Goal: Check status

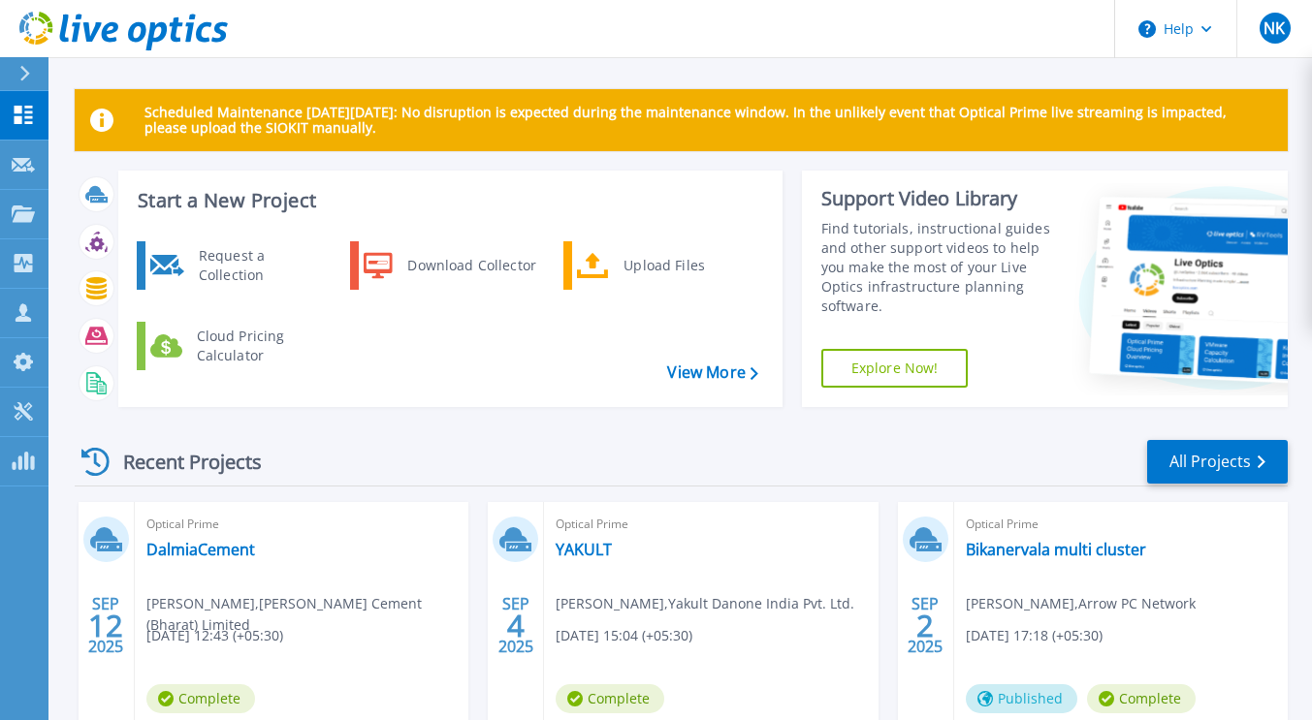
scroll to position [137, 0]
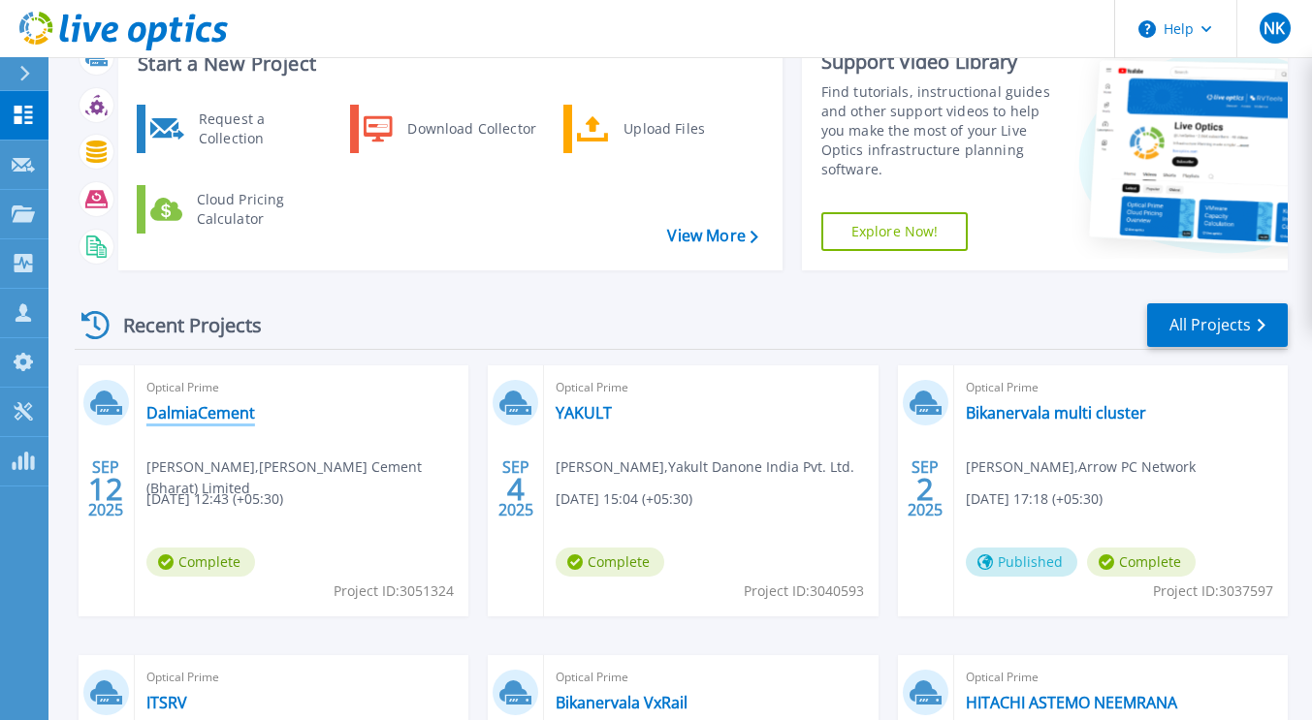
click at [214, 409] on link "DalmiaCement" at bounding box center [200, 412] width 109 height 19
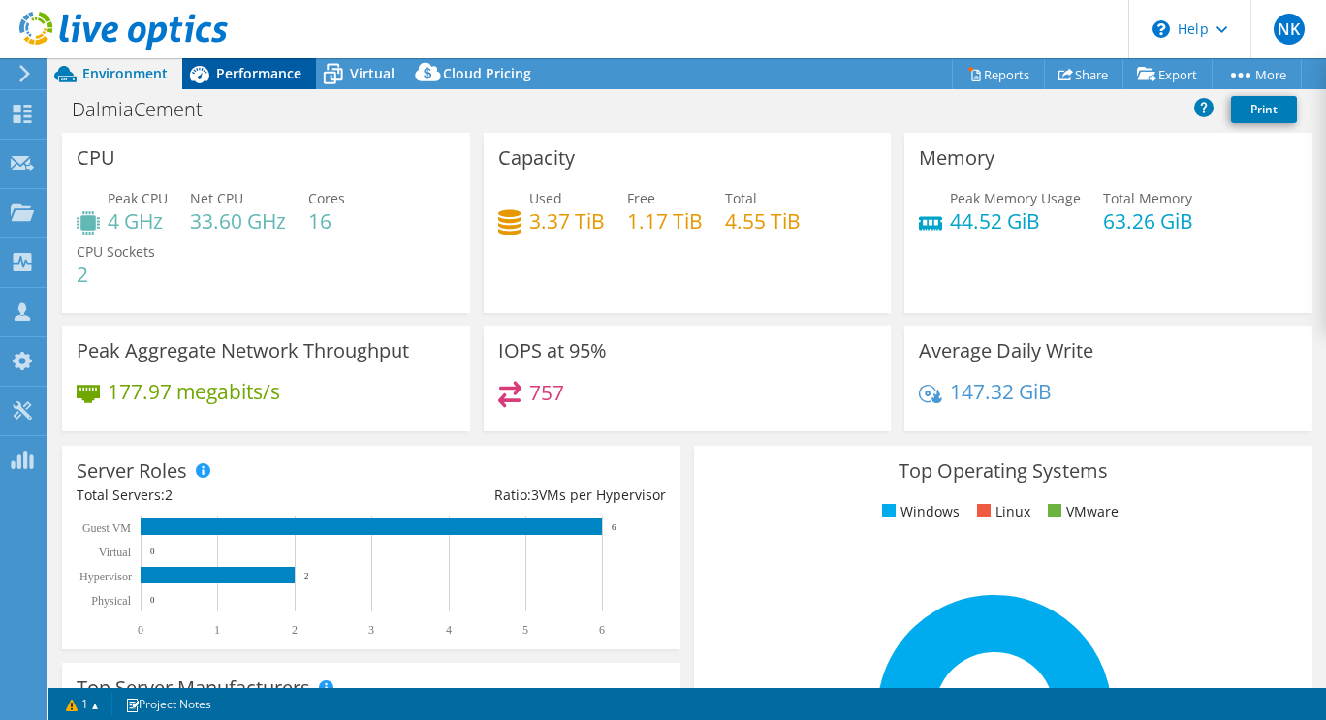
click at [247, 68] on span "Performance" at bounding box center [258, 73] width 85 height 18
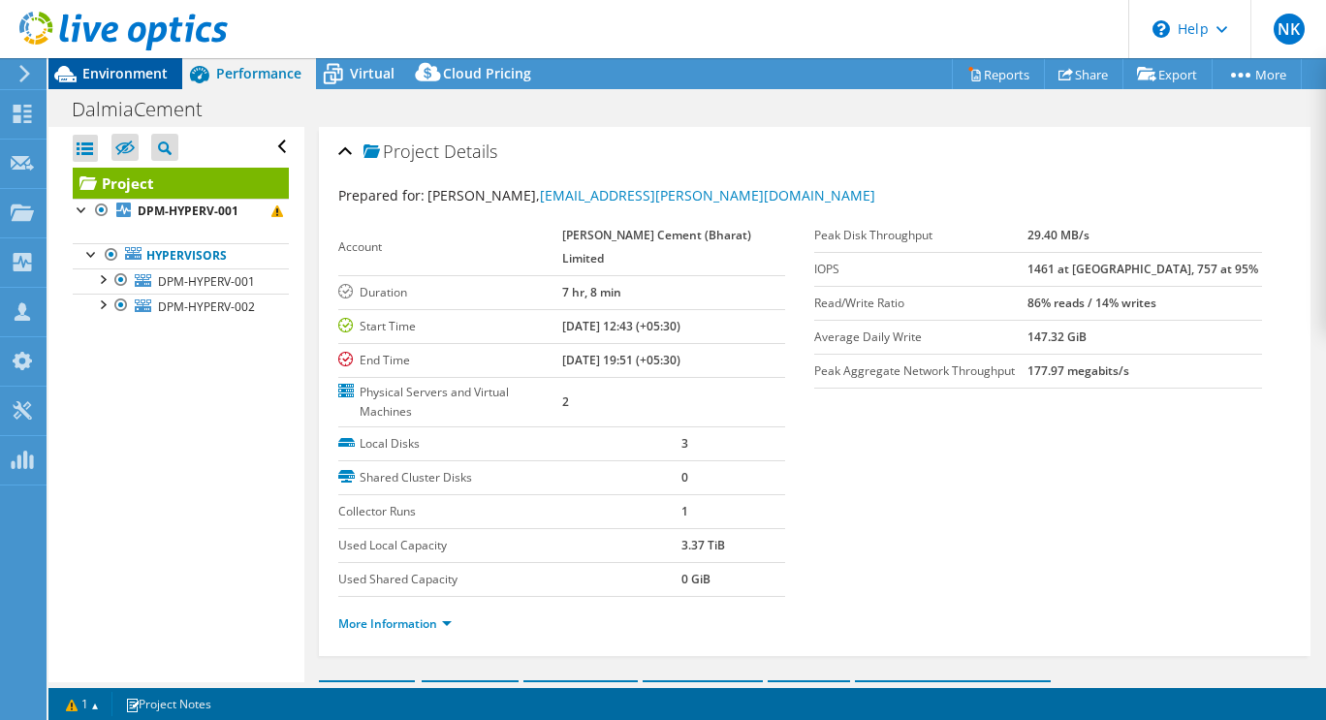
click at [112, 78] on span "Environment" at bounding box center [124, 73] width 85 height 18
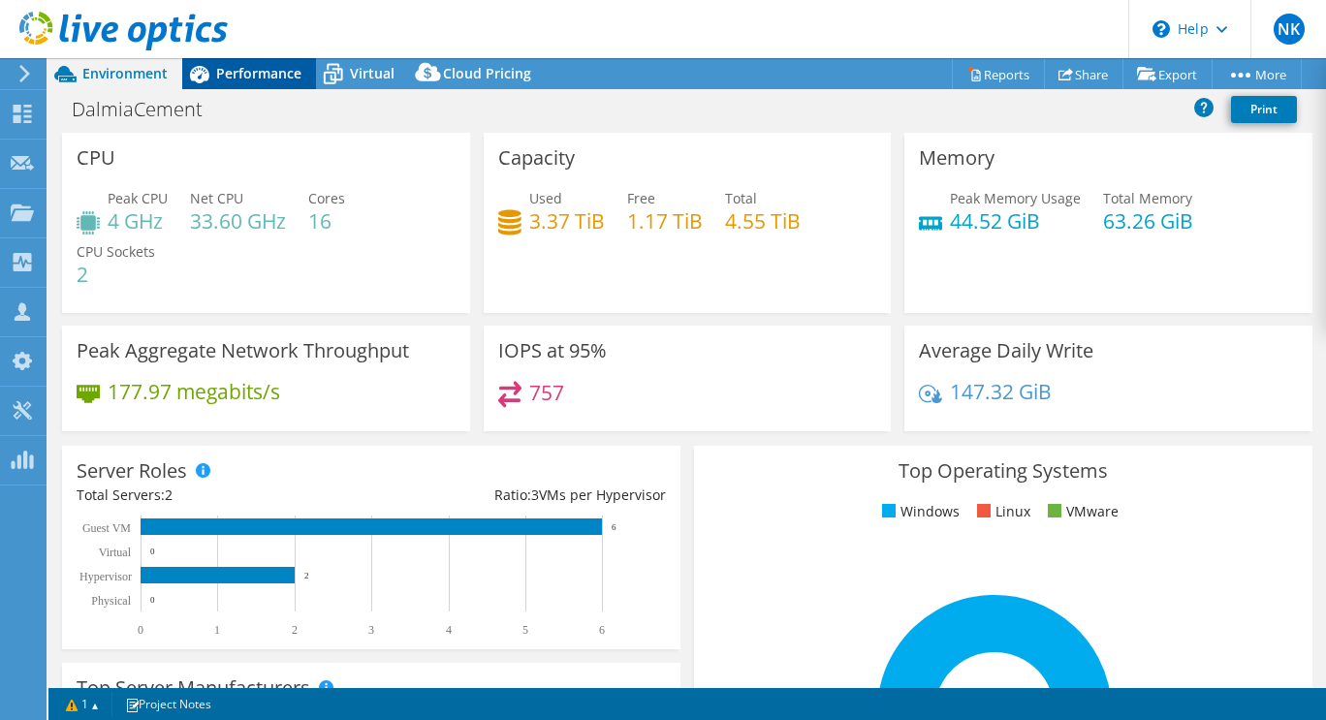
click at [245, 76] on span "Performance" at bounding box center [258, 73] width 85 height 18
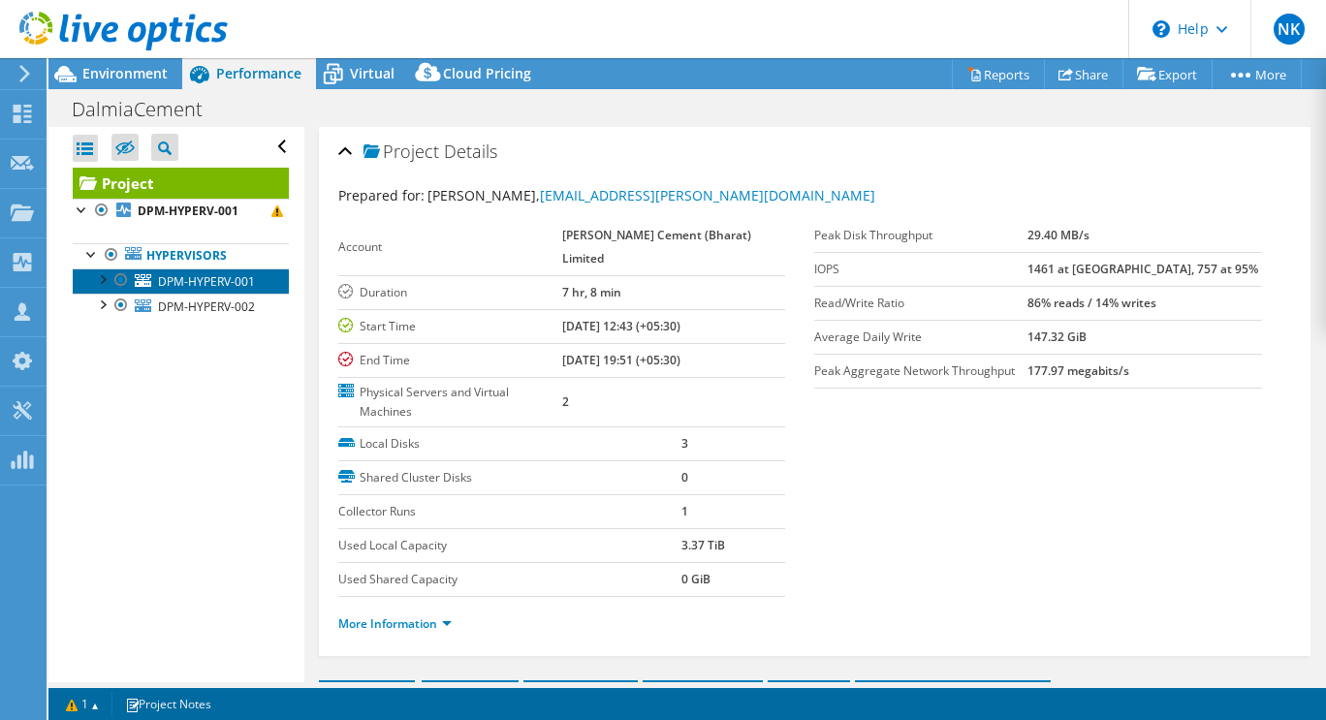
click at [211, 287] on span "DPM-HYPERV-001" at bounding box center [206, 281] width 97 height 16
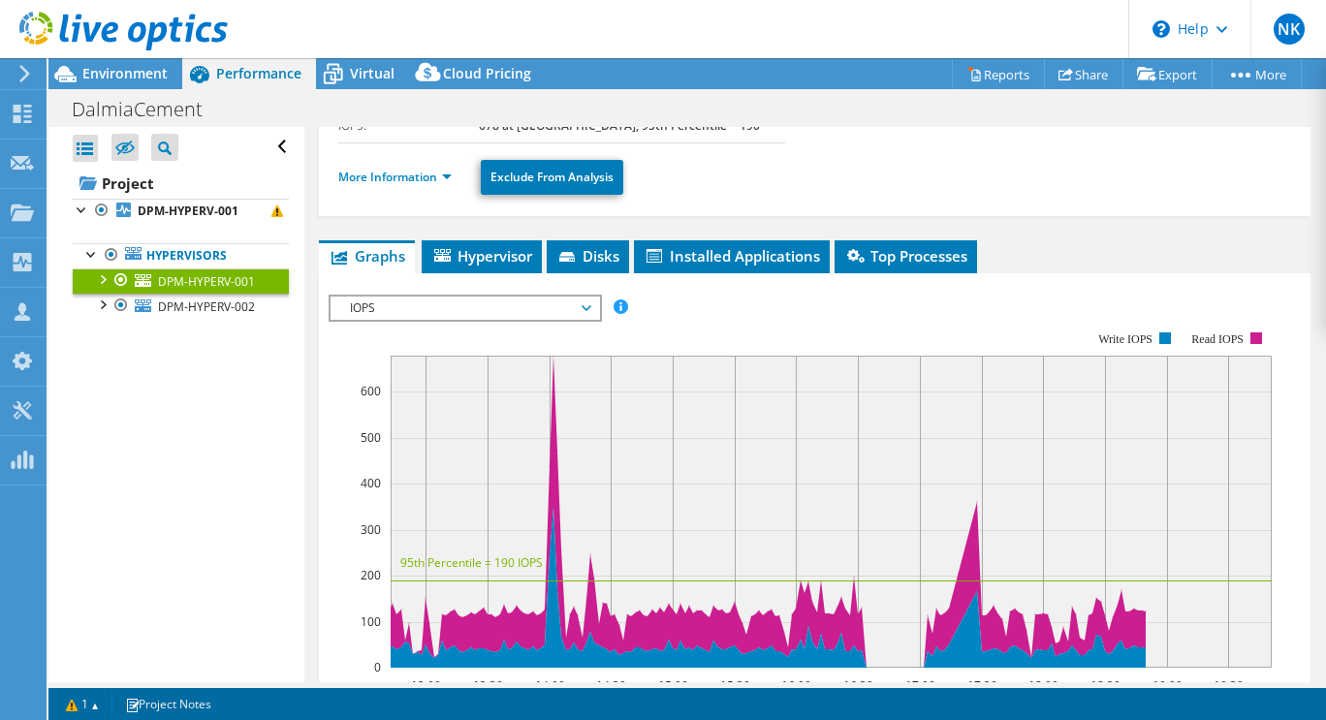
scroll to position [278, 0]
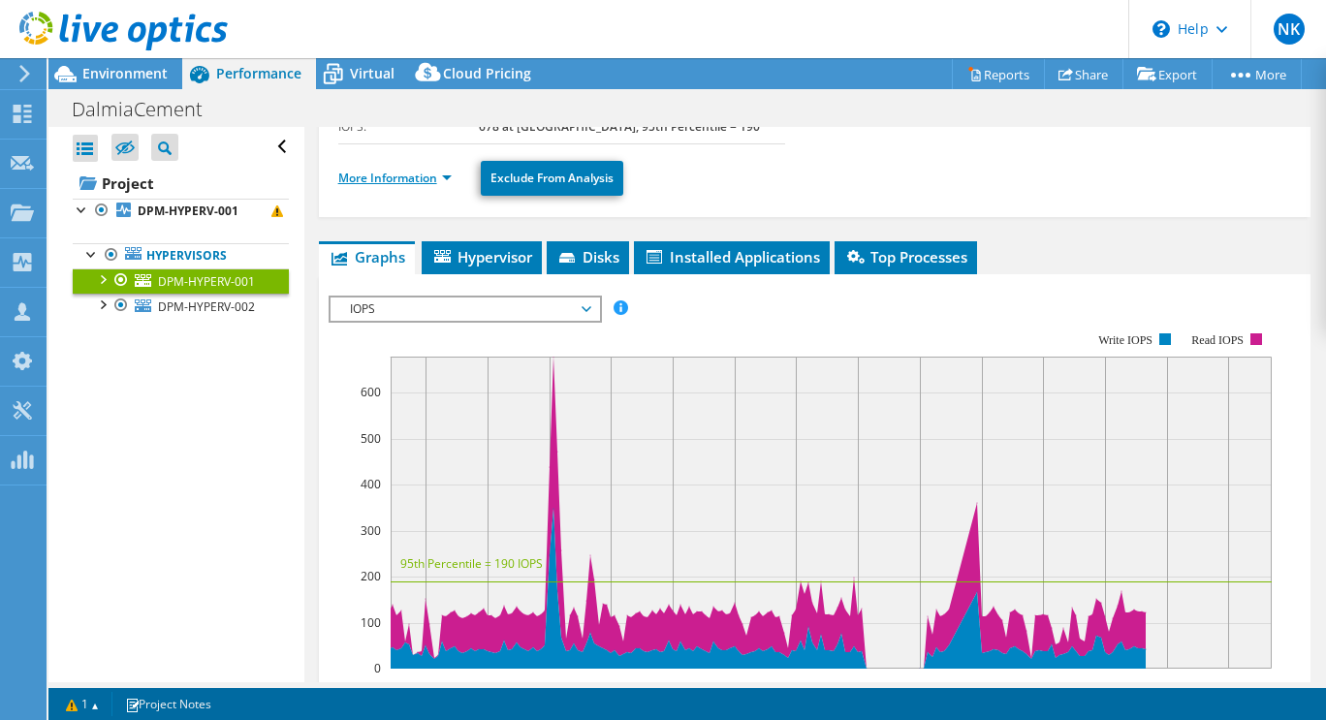
click at [444, 177] on link "More Information" at bounding box center [394, 178] width 113 height 16
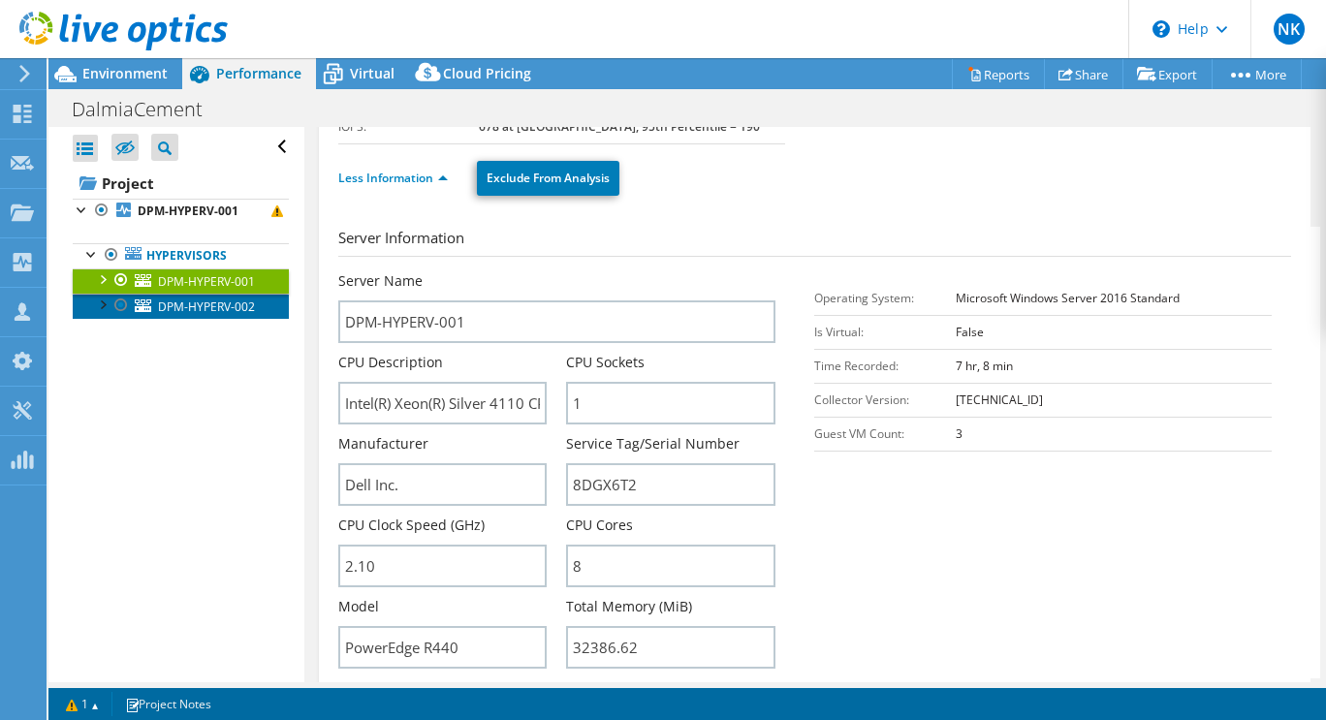
click at [206, 315] on span "DPM-HYPERV-002" at bounding box center [206, 307] width 97 height 16
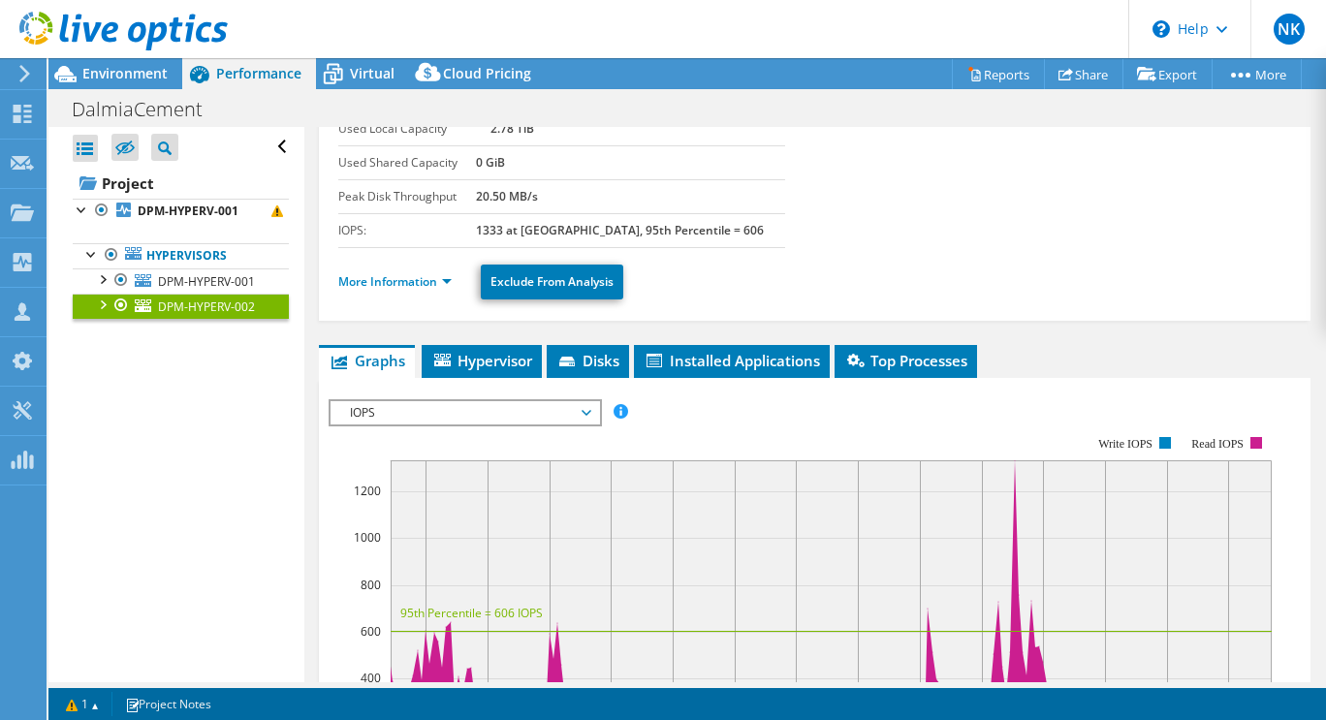
scroll to position [151, 0]
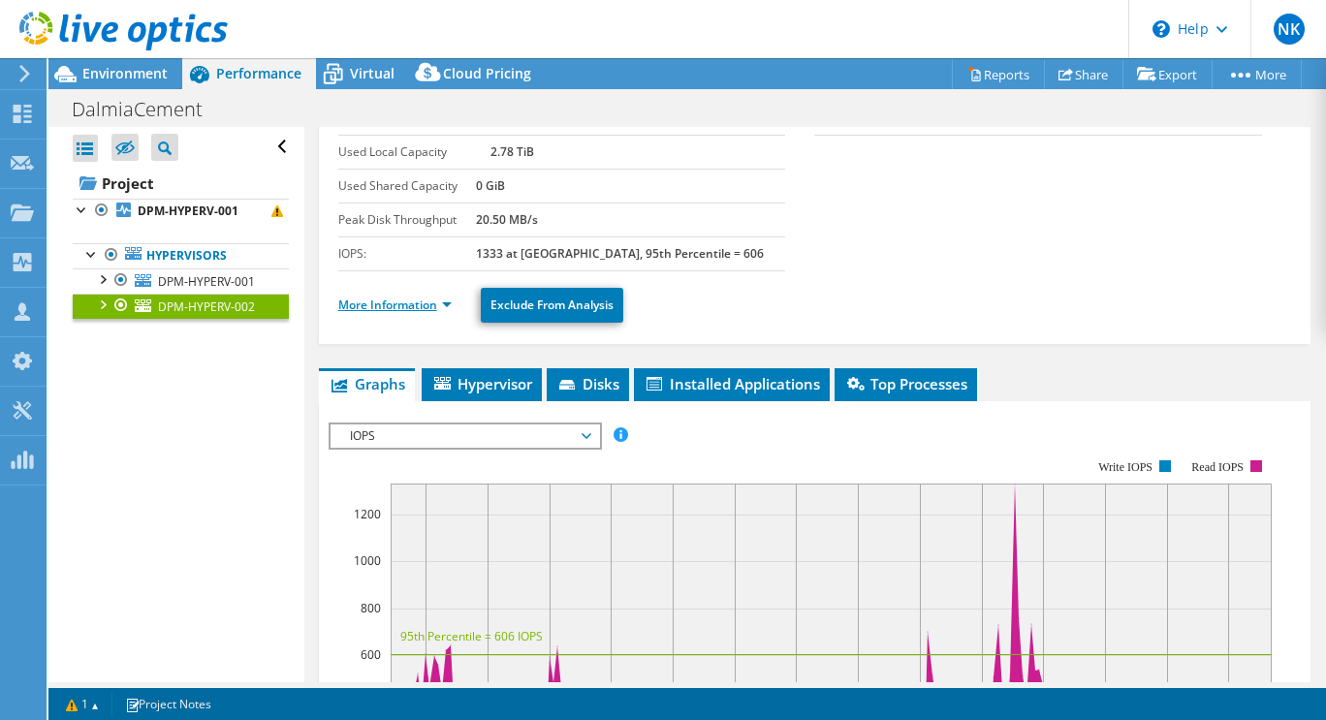
click at [428, 304] on link "More Information" at bounding box center [394, 305] width 113 height 16
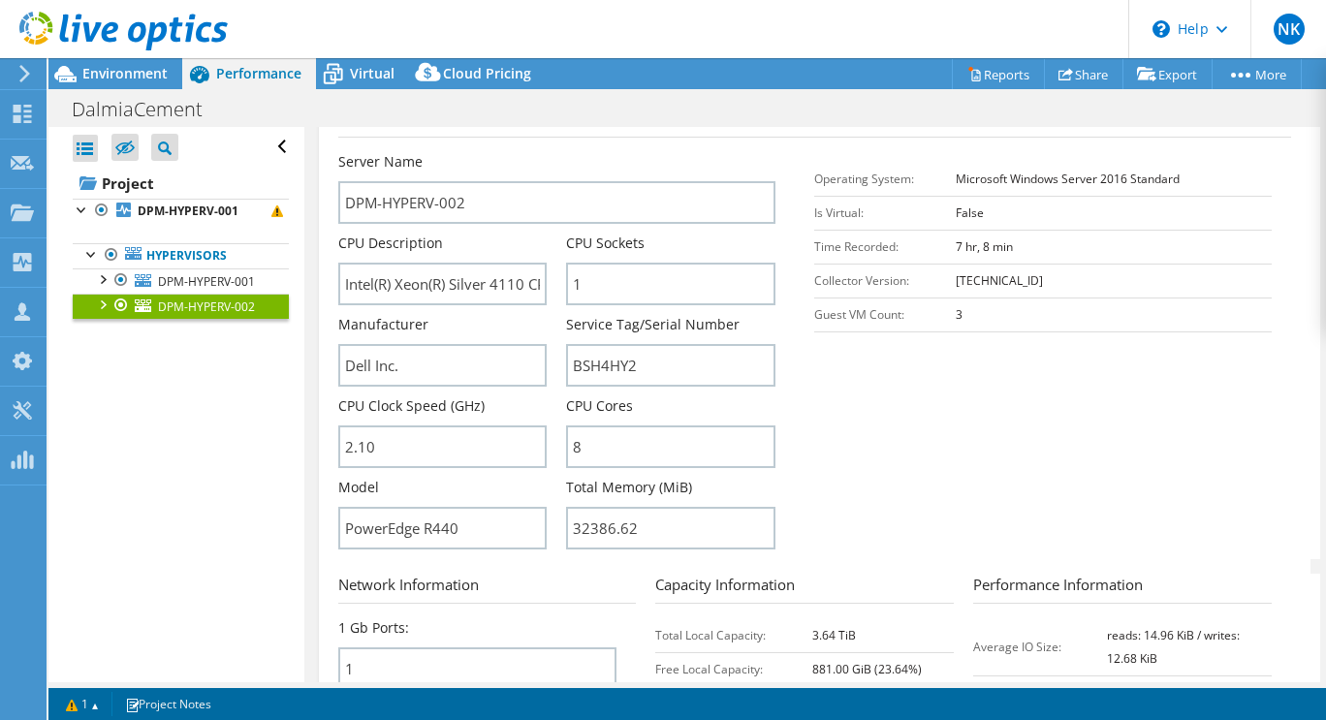
scroll to position [398, 0]
click at [182, 279] on span "DPM-HYPERV-001" at bounding box center [206, 281] width 97 height 16
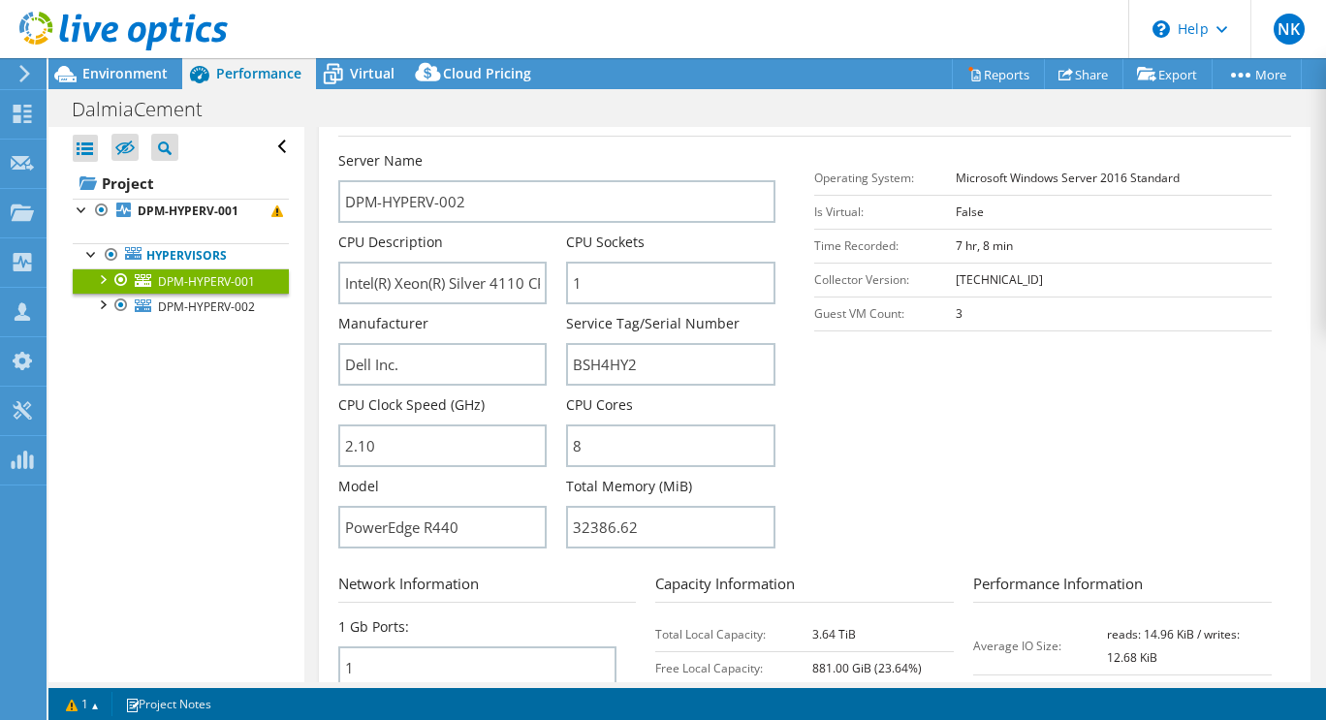
click at [182, 279] on span "DPM-HYPERV-001" at bounding box center [206, 281] width 97 height 16
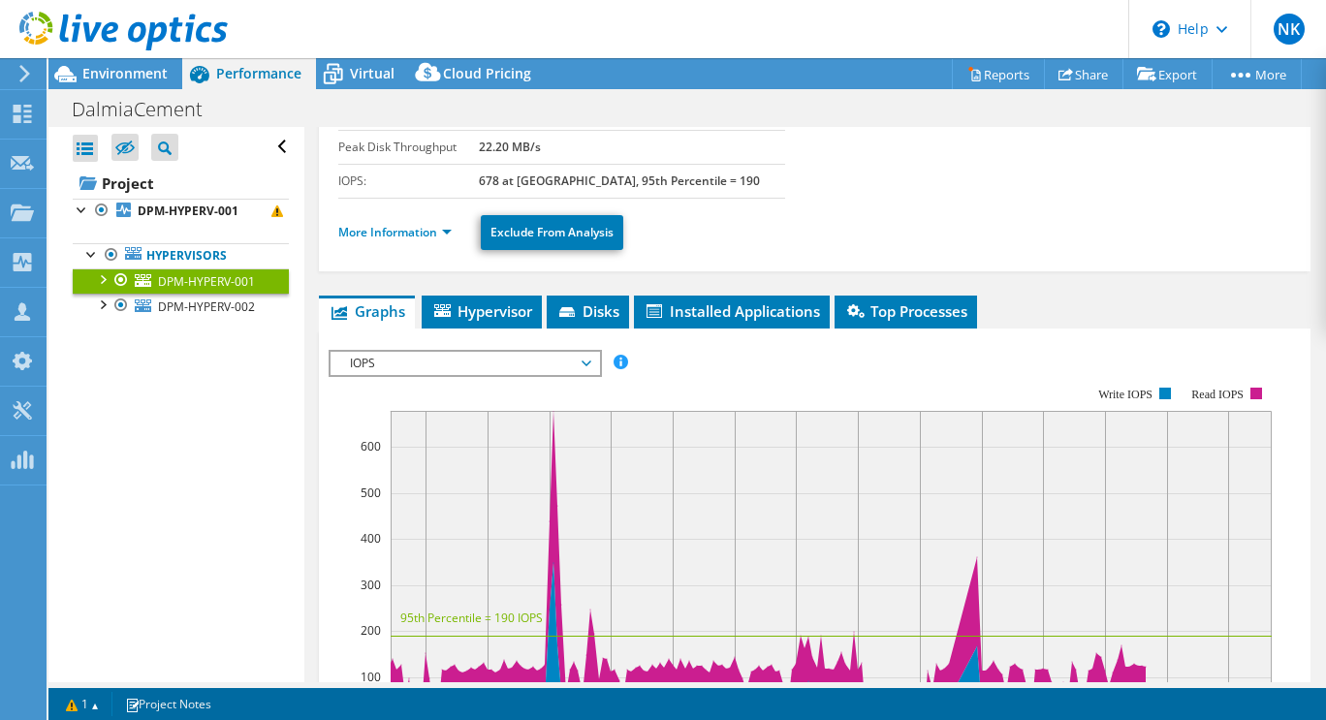
scroll to position [223, 0]
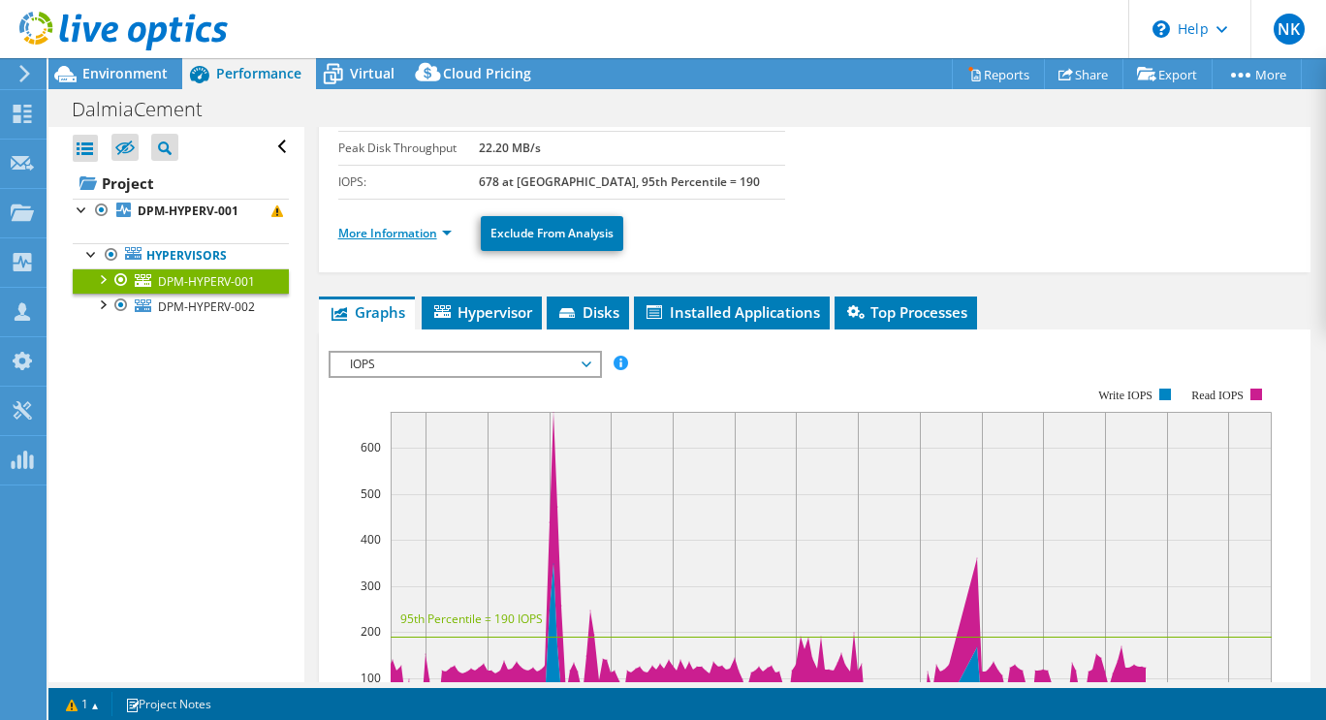
click at [447, 229] on link "More Information" at bounding box center [394, 233] width 113 height 16
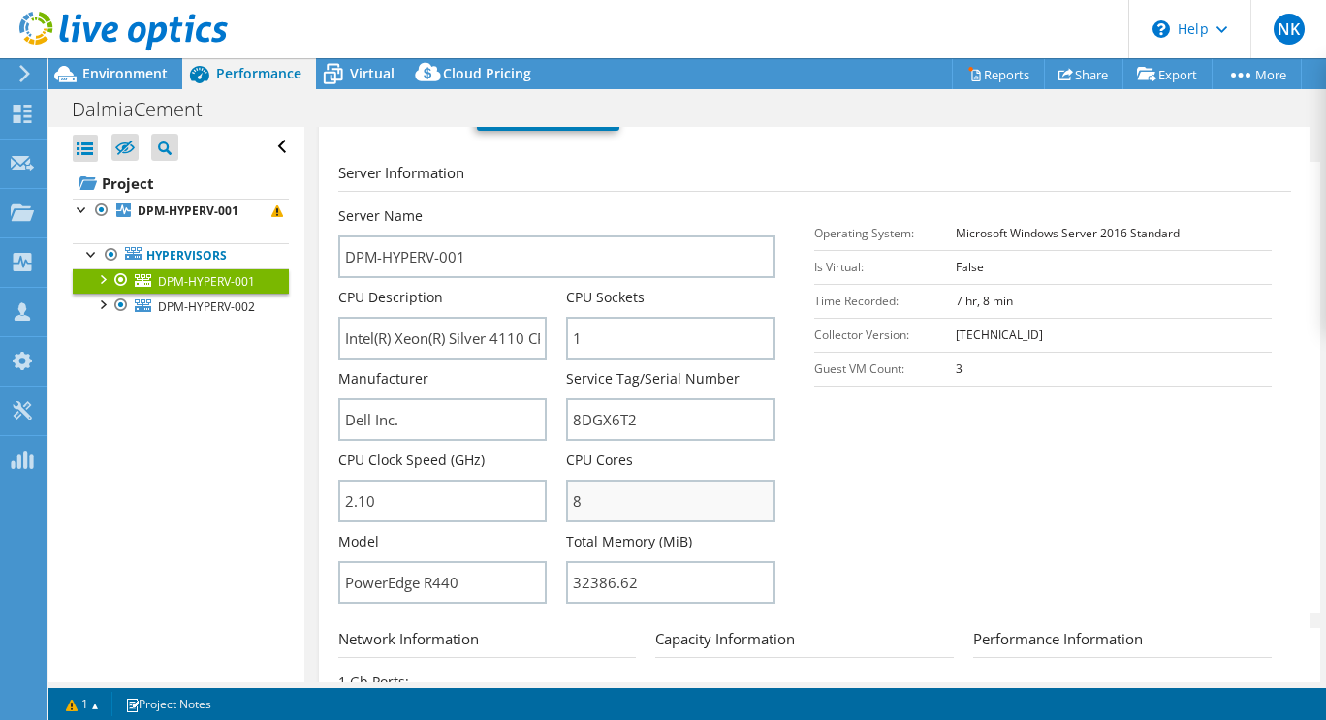
scroll to position [344, 0]
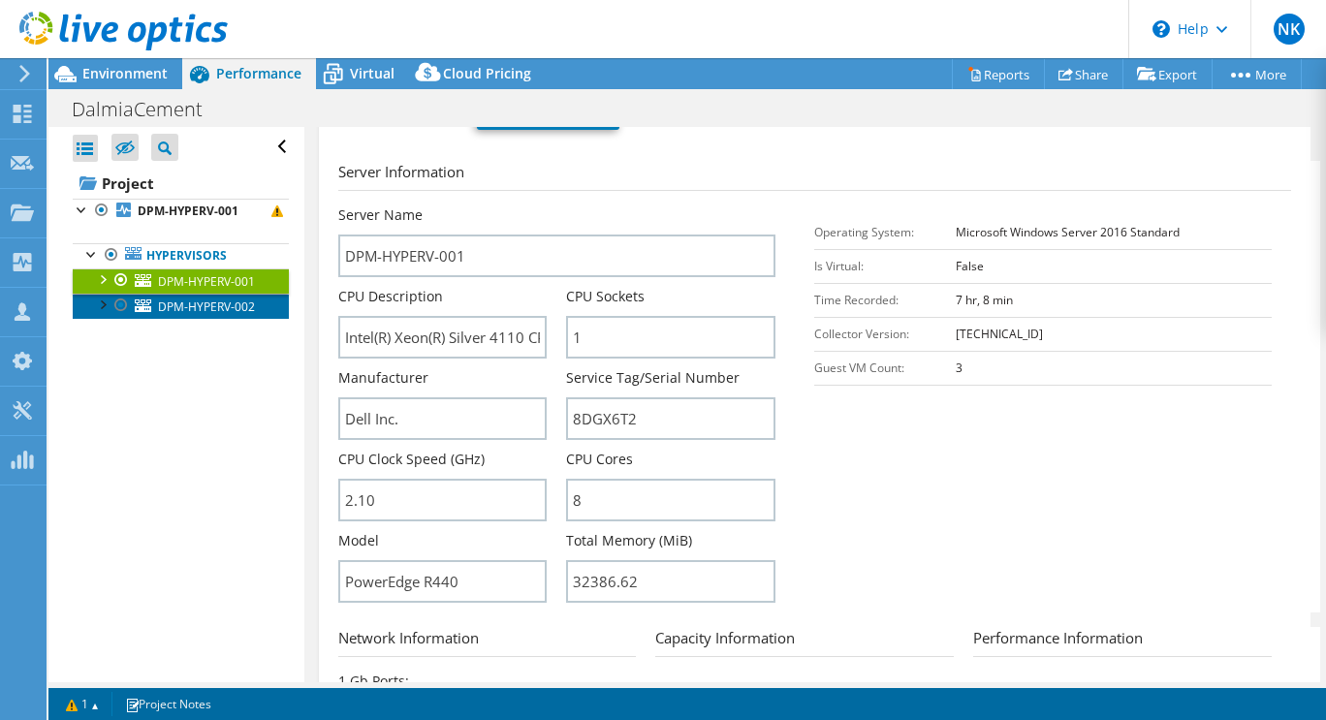
click at [217, 315] on span "DPM-HYPERV-002" at bounding box center [206, 307] width 97 height 16
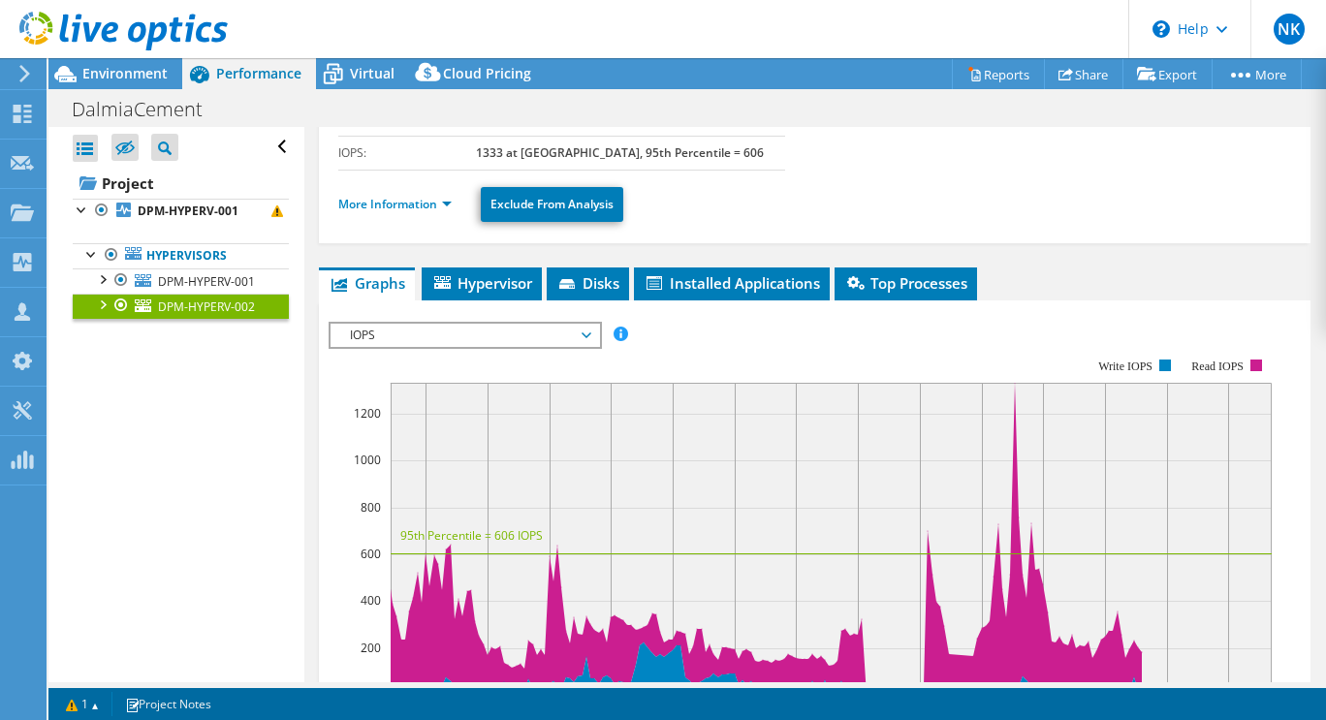
scroll to position [249, 0]
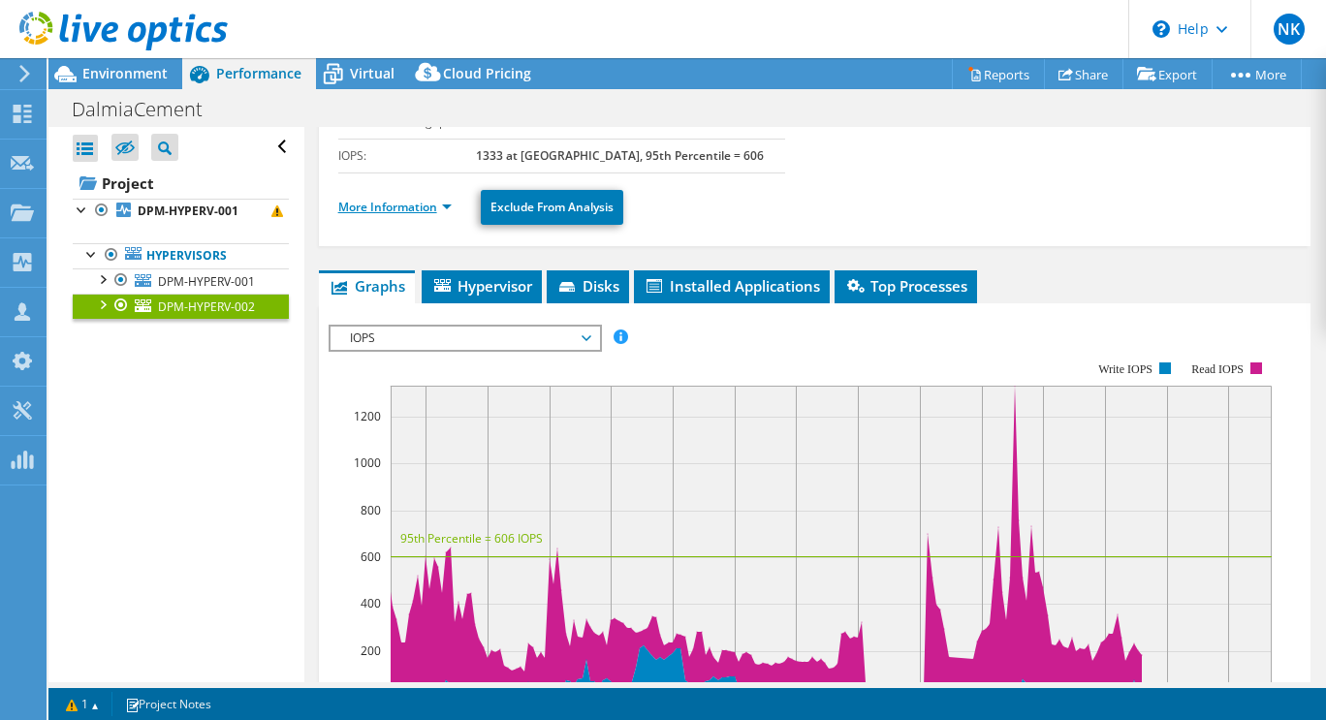
click at [446, 204] on link "More Information" at bounding box center [394, 207] width 113 height 16
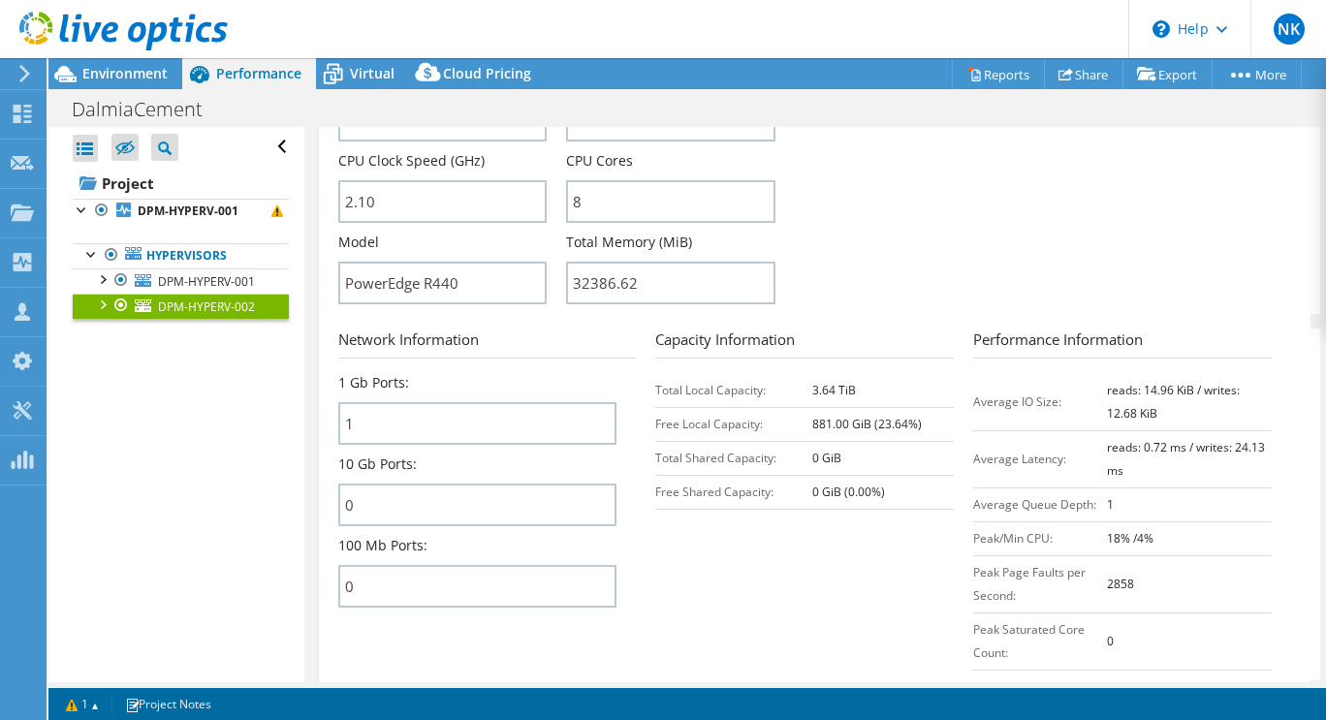
scroll to position [737, 0]
